Goal: Transaction & Acquisition: Purchase product/service

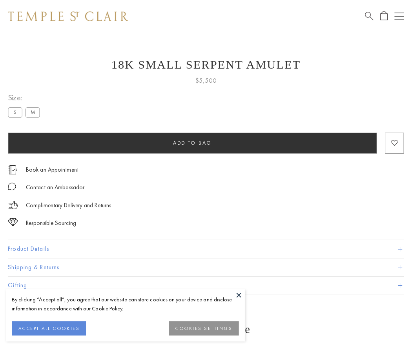
scroll to position [31, 0]
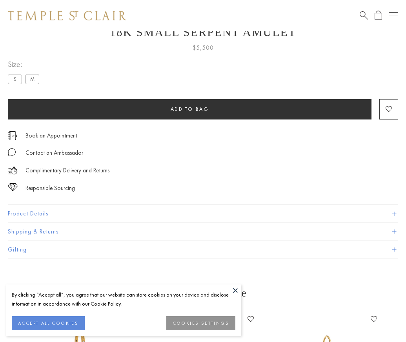
click at [189, 109] on span "Add to bag" at bounding box center [190, 109] width 38 height 7
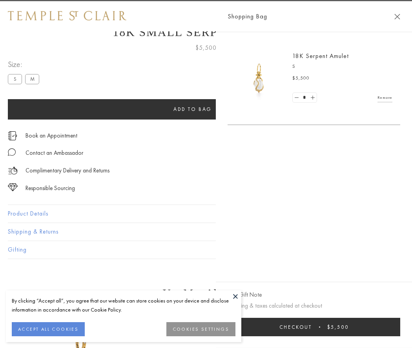
click at [328, 327] on button "Checkout $5,500" at bounding box center [313, 327] width 173 height 18
